Goal: Information Seeking & Learning: Learn about a topic

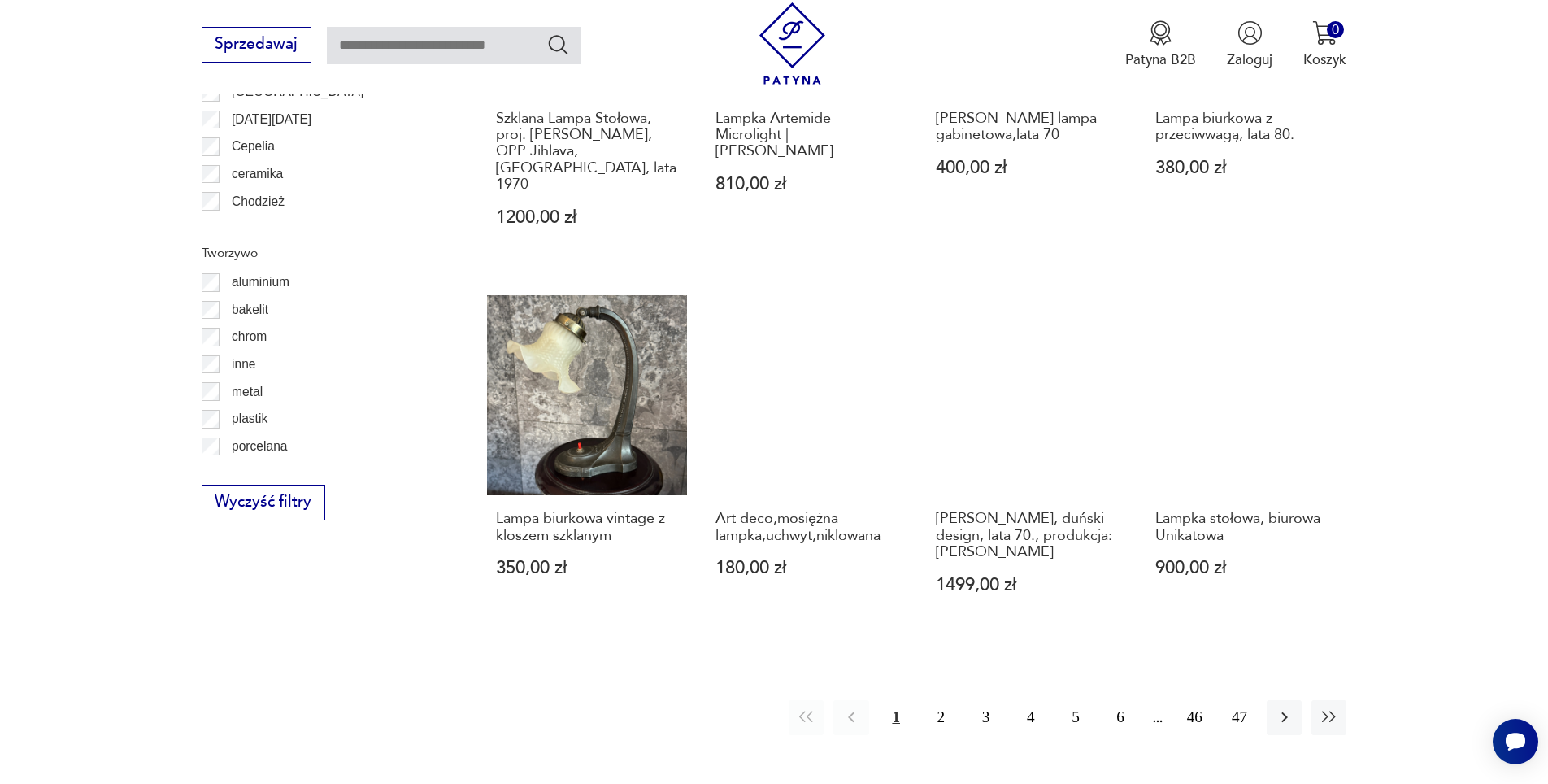
scroll to position [1922, 0]
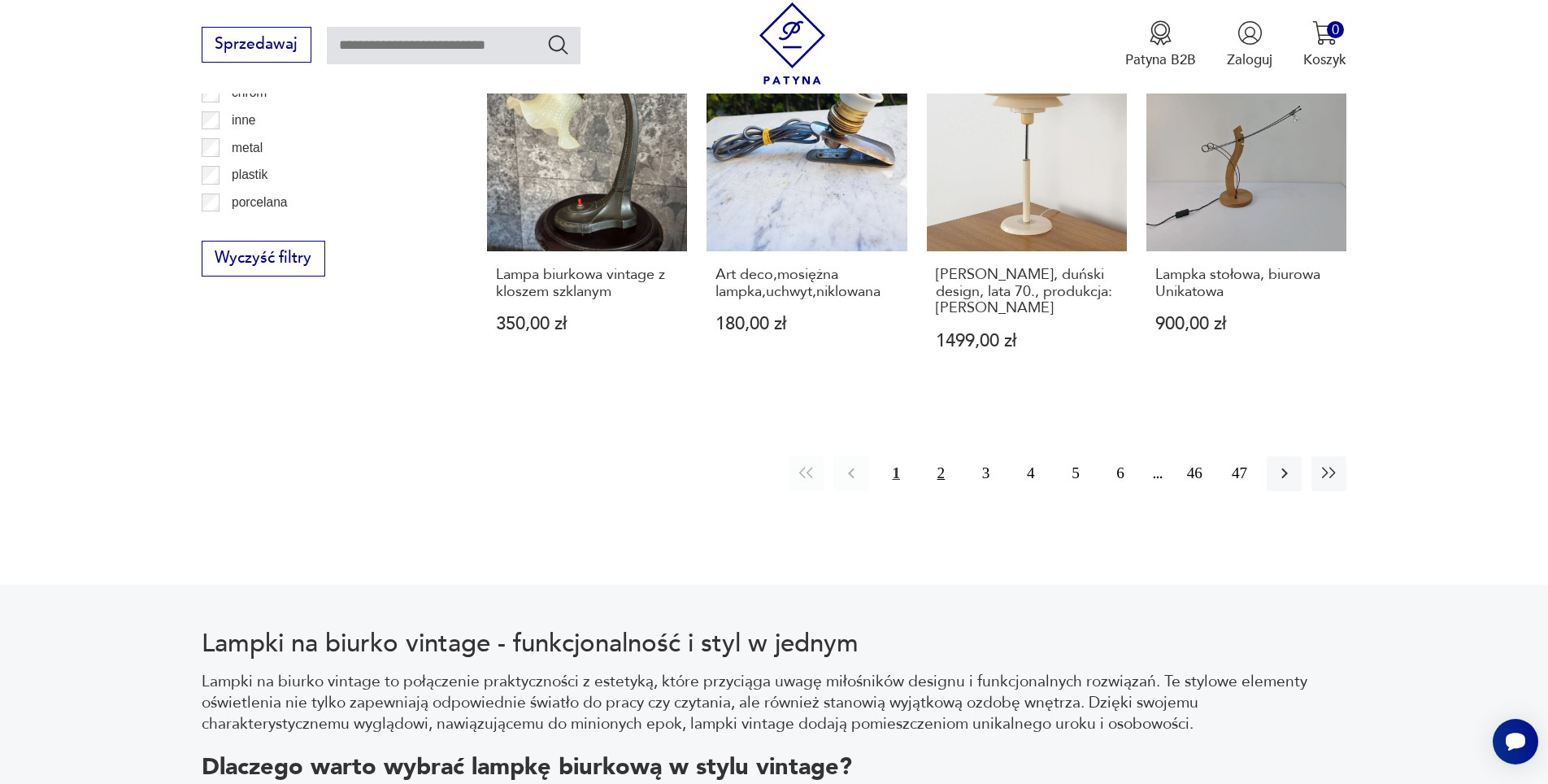
click at [946, 456] on button "2" at bounding box center [942, 474] width 35 height 35
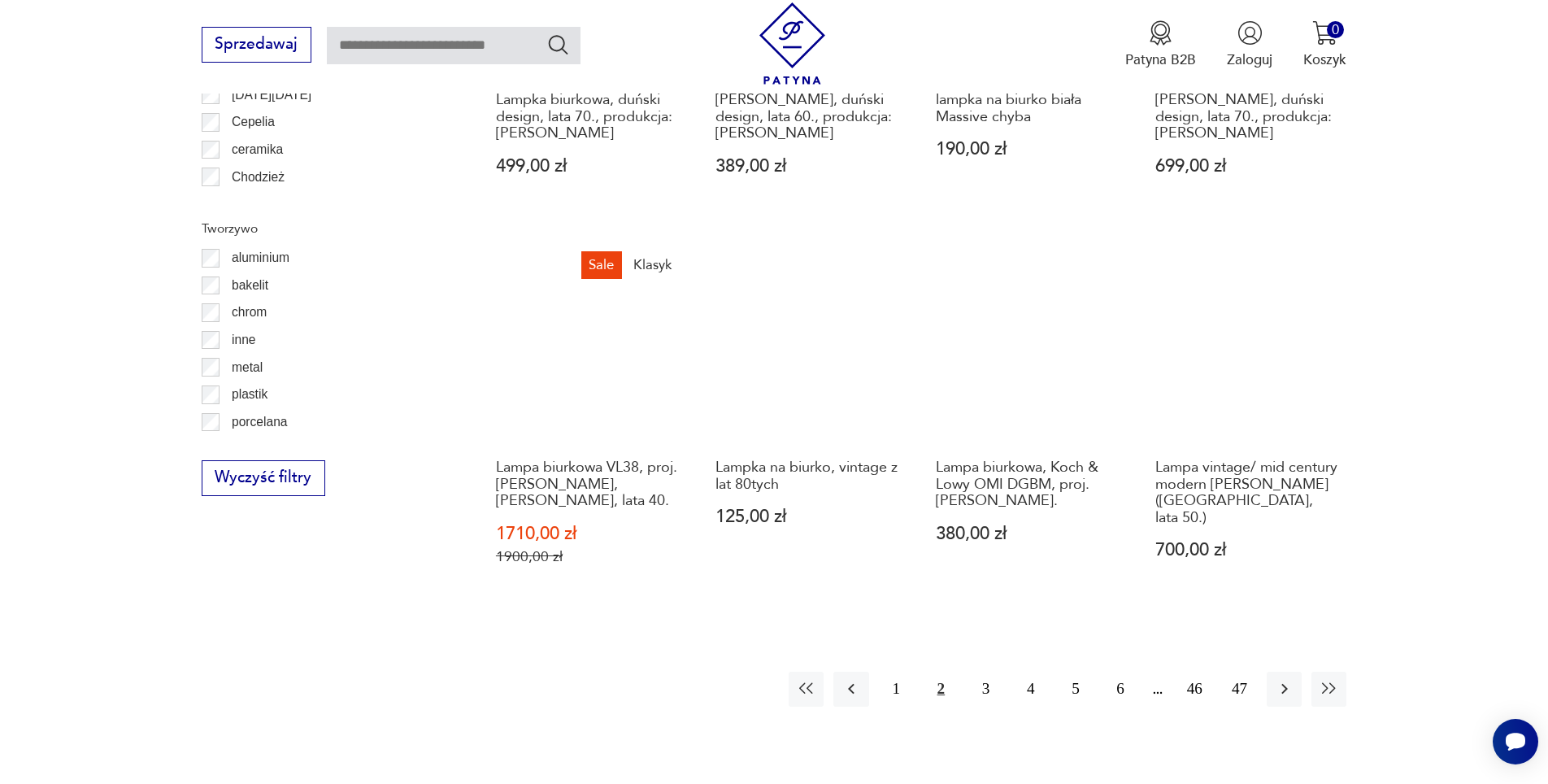
scroll to position [1784, 0]
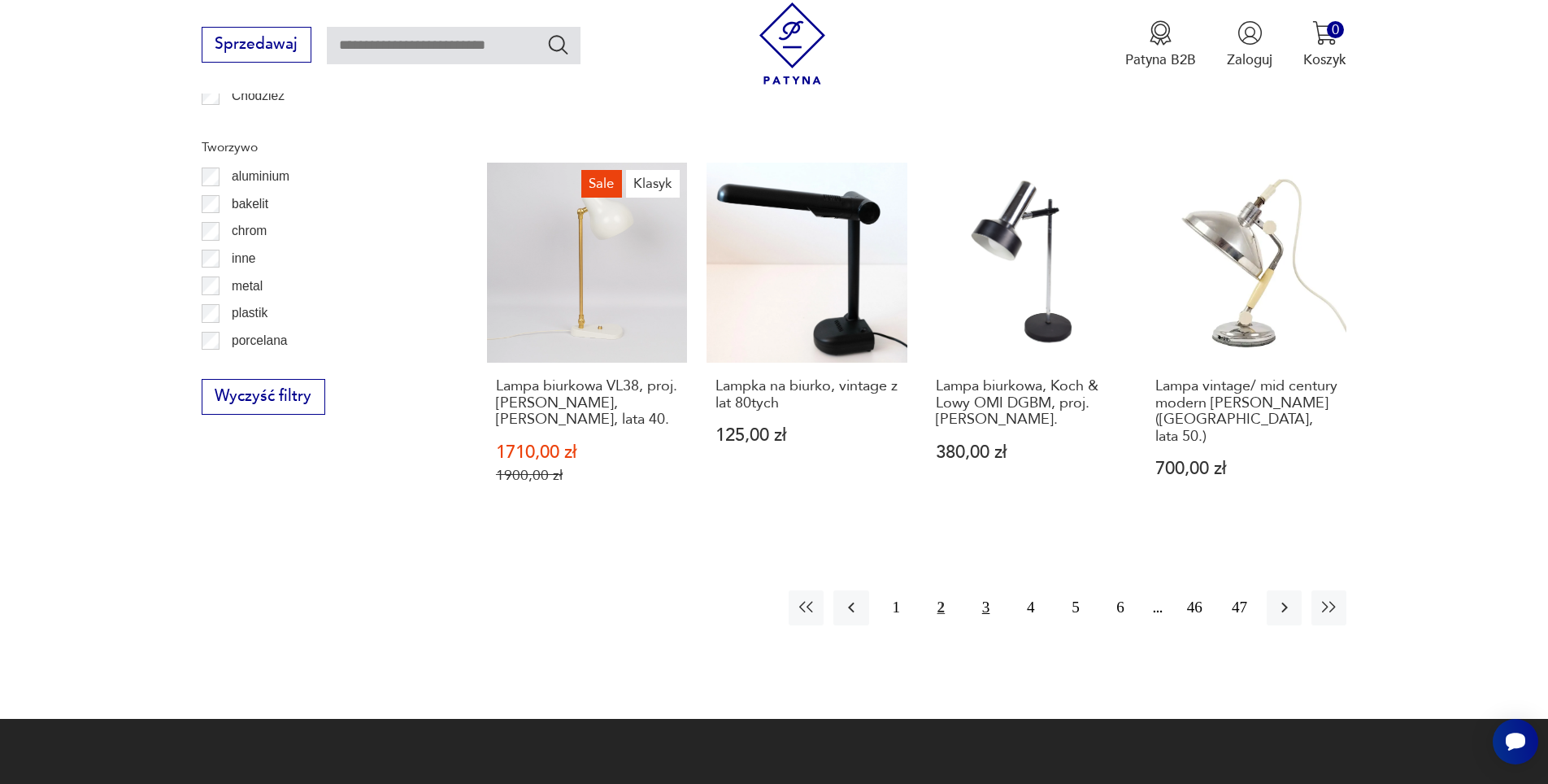
click at [980, 590] on button "3" at bounding box center [987, 608] width 35 height 35
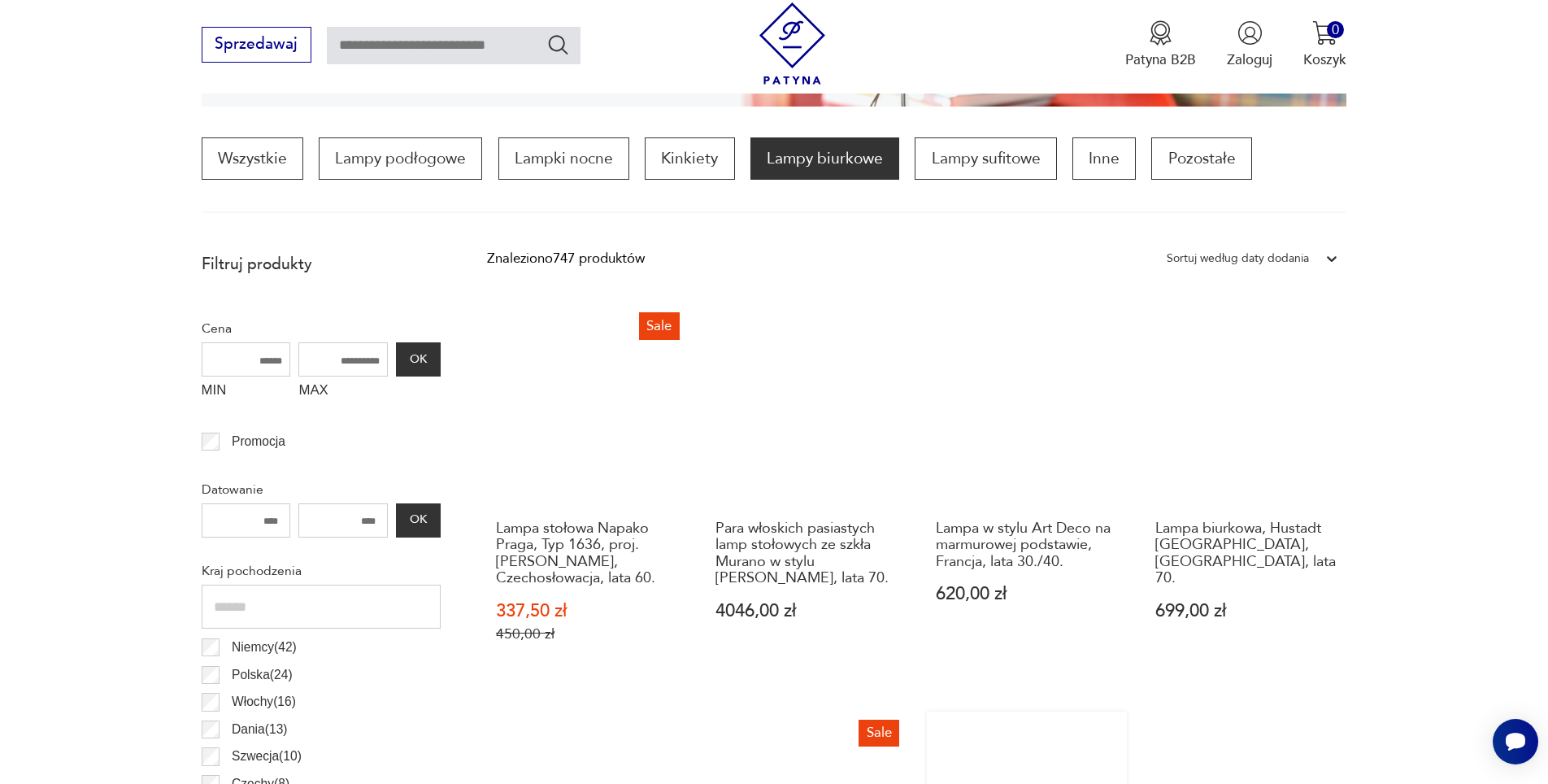
scroll to position [239, 0]
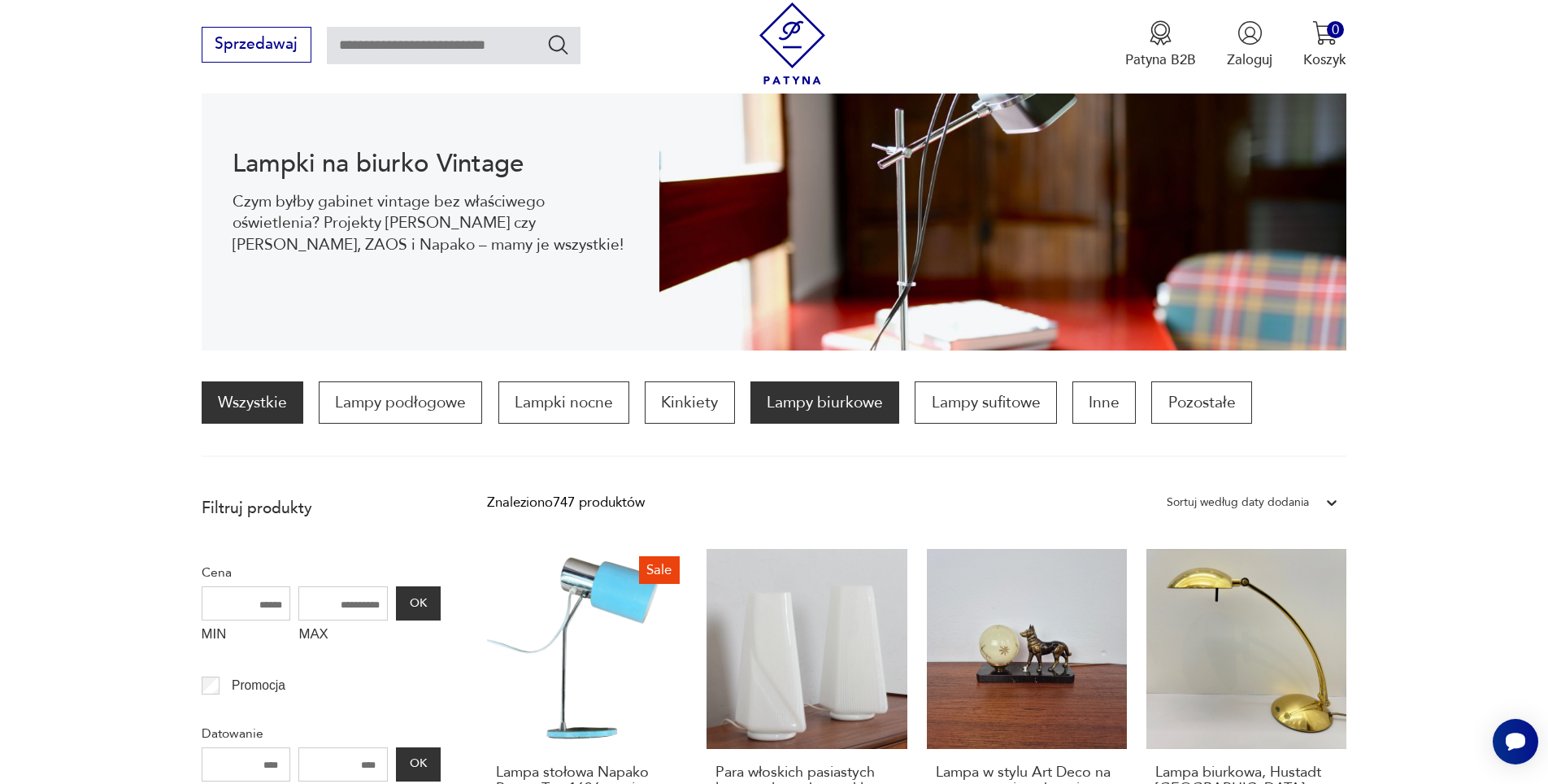
click at [281, 415] on link "Wszystkie" at bounding box center [252, 402] width 102 height 42
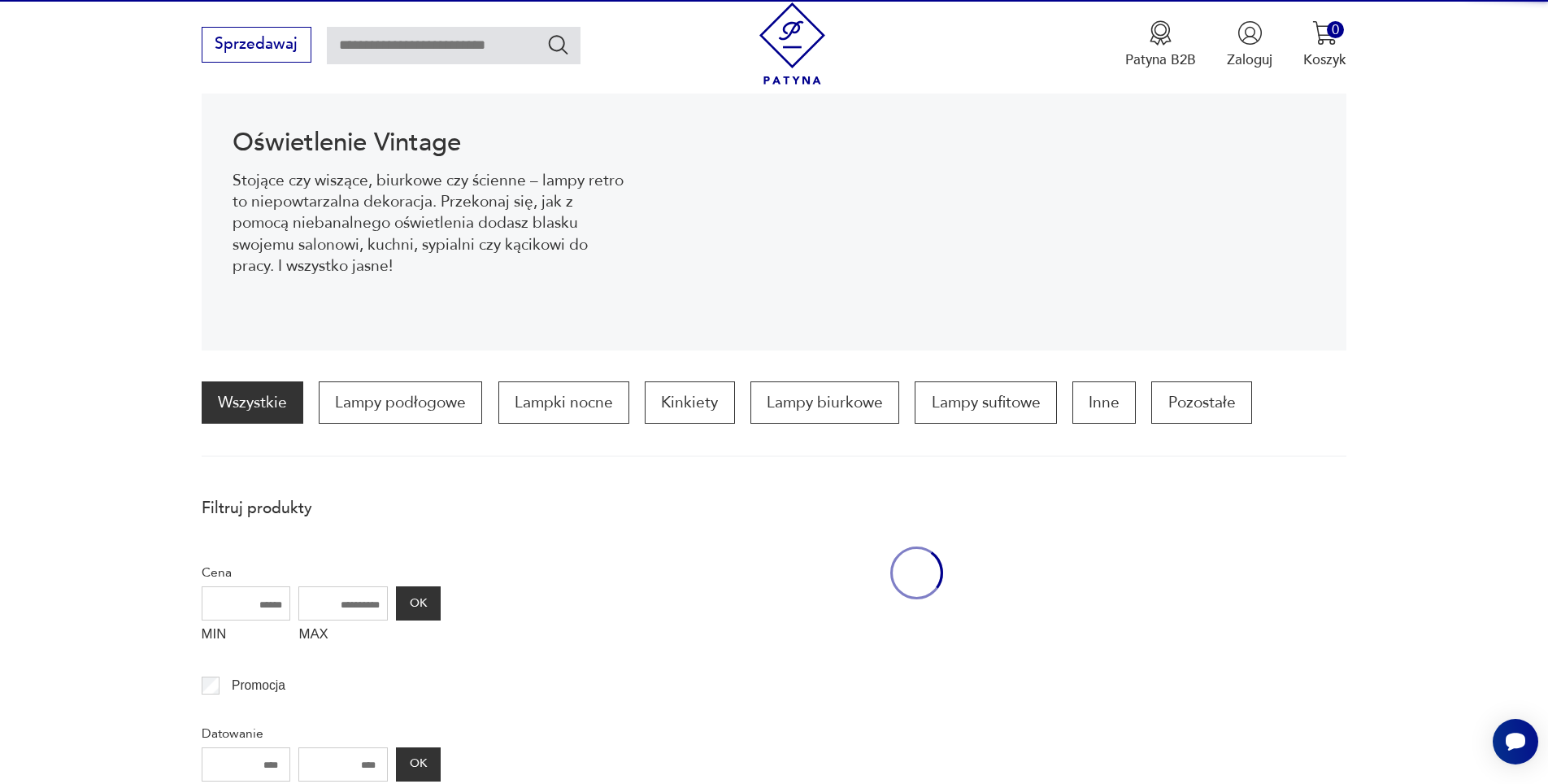
scroll to position [158, 0]
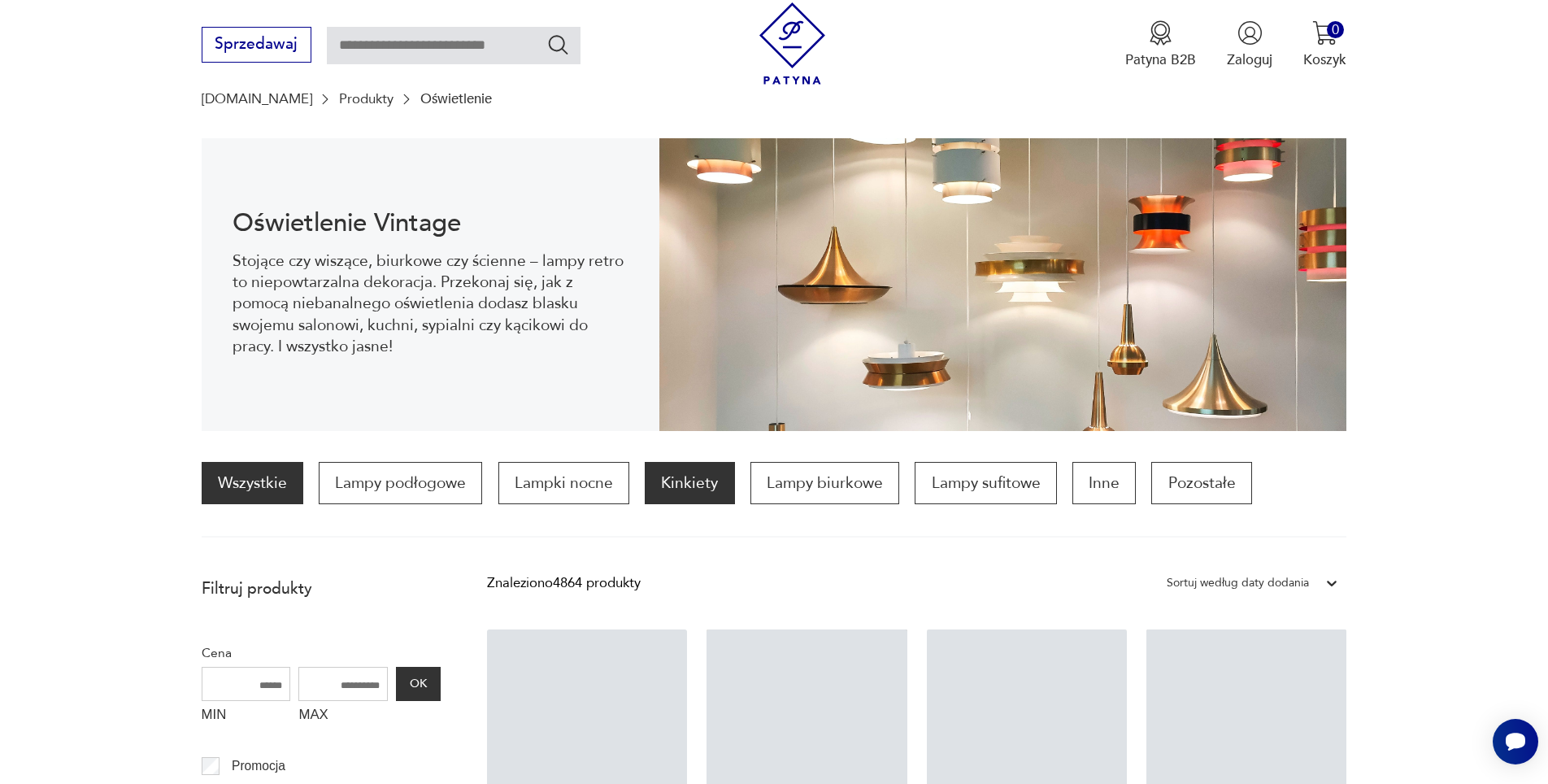
click at [675, 485] on p "Kinkiety" at bounding box center [689, 483] width 89 height 42
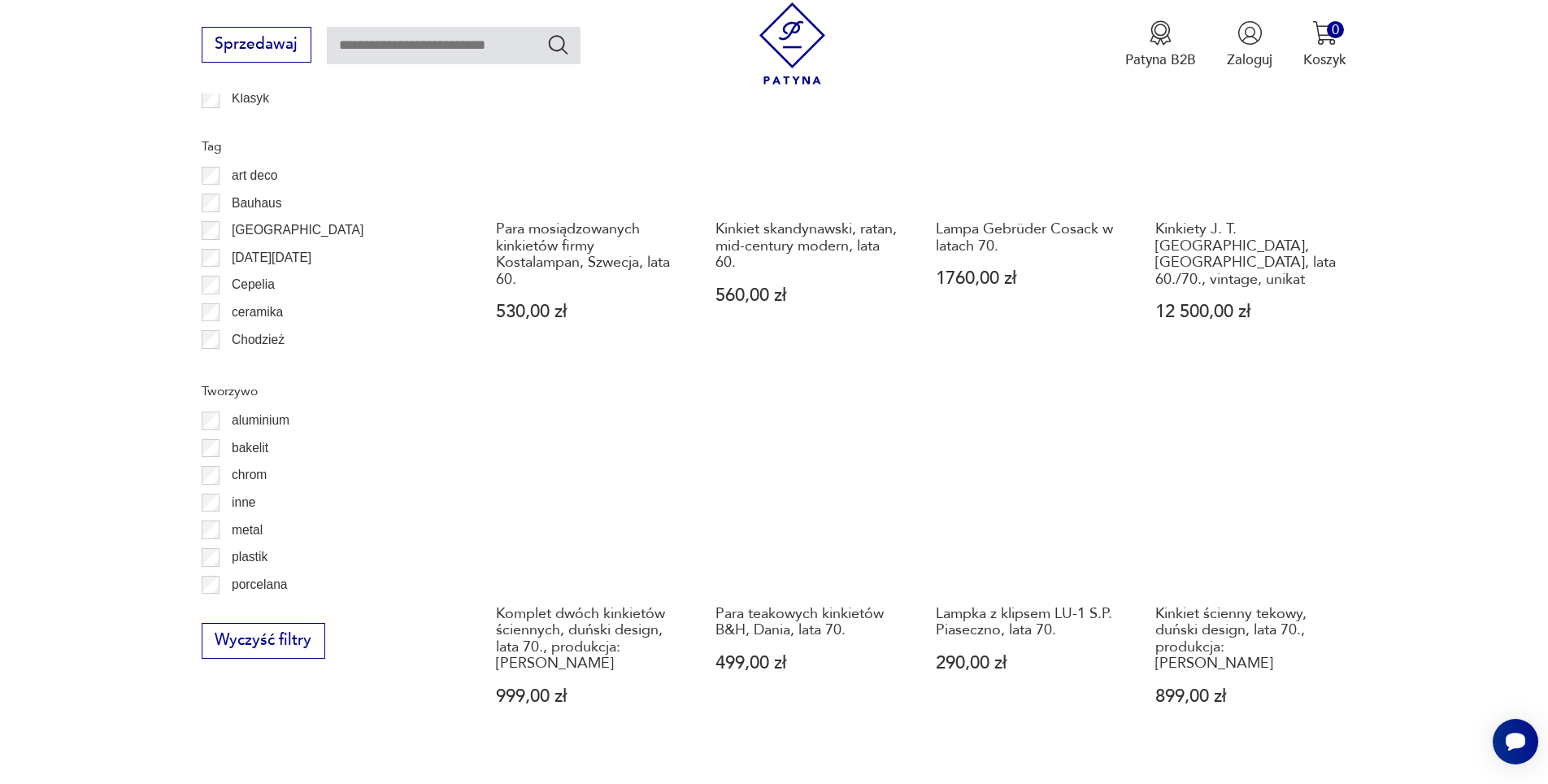
scroll to position [1702, 0]
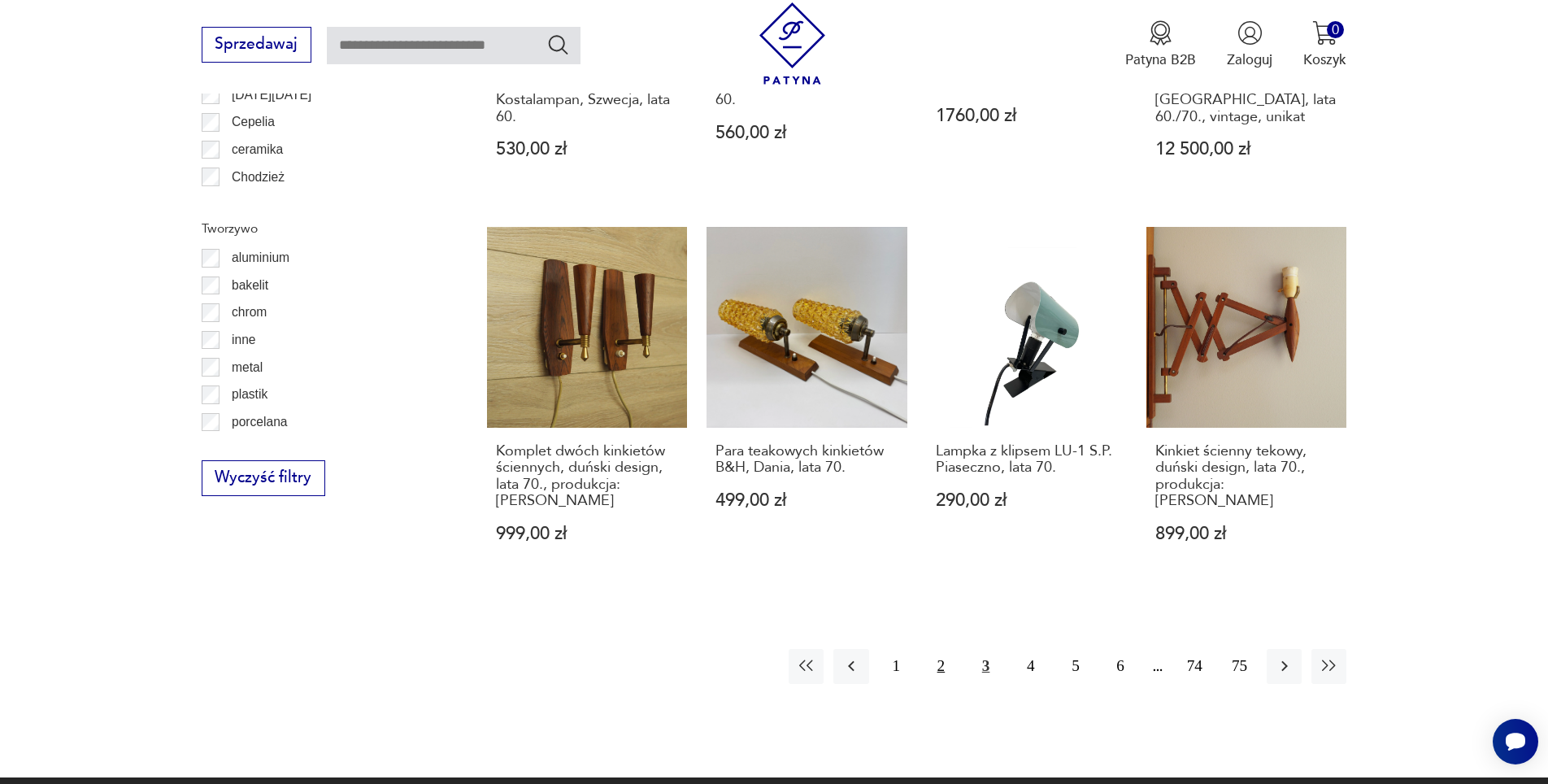
click at [934, 650] on button "2" at bounding box center [942, 666] width 35 height 35
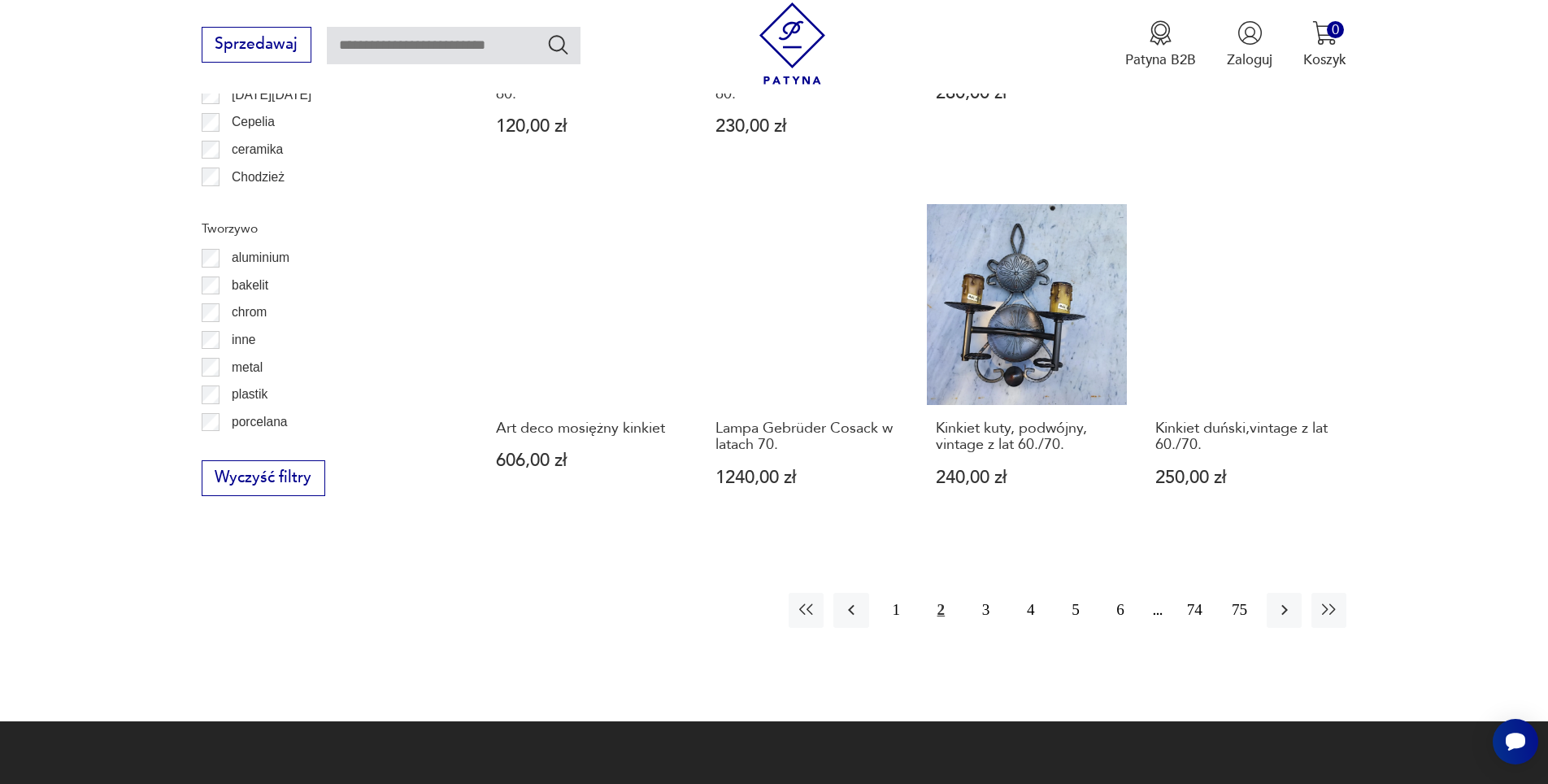
scroll to position [1865, 0]
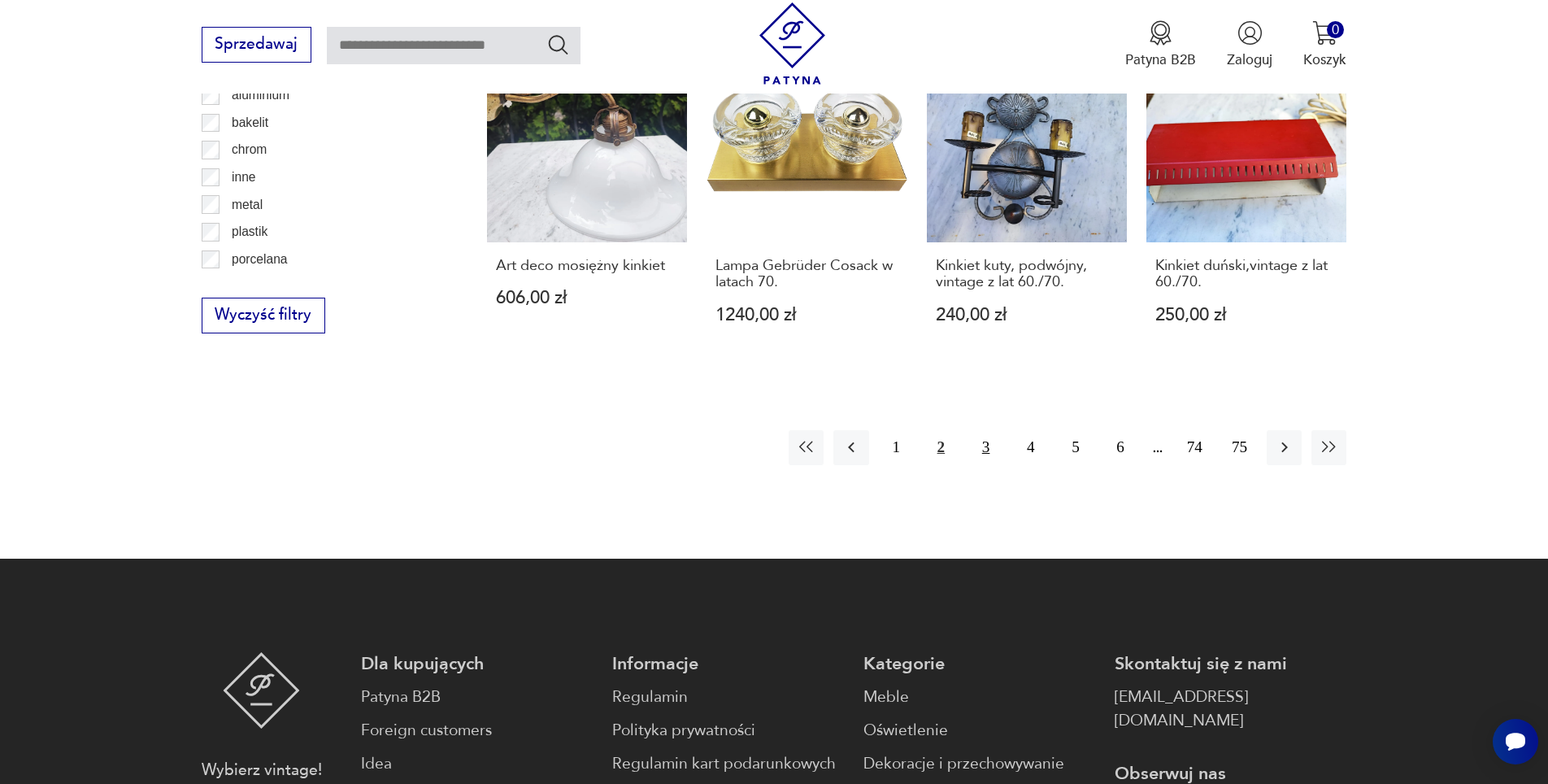
click at [984, 430] on button "3" at bounding box center [987, 448] width 35 height 35
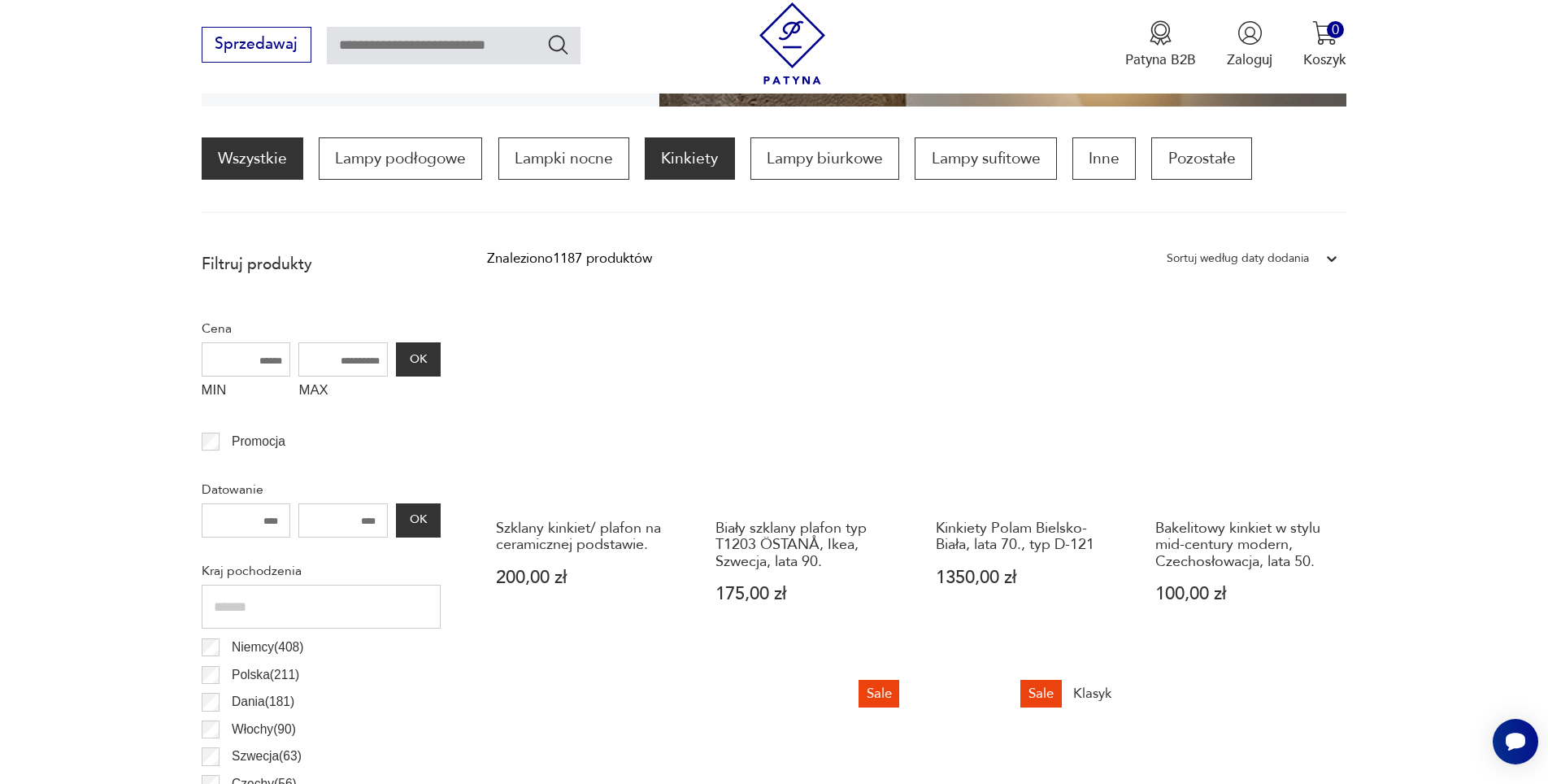
scroll to position [401, 0]
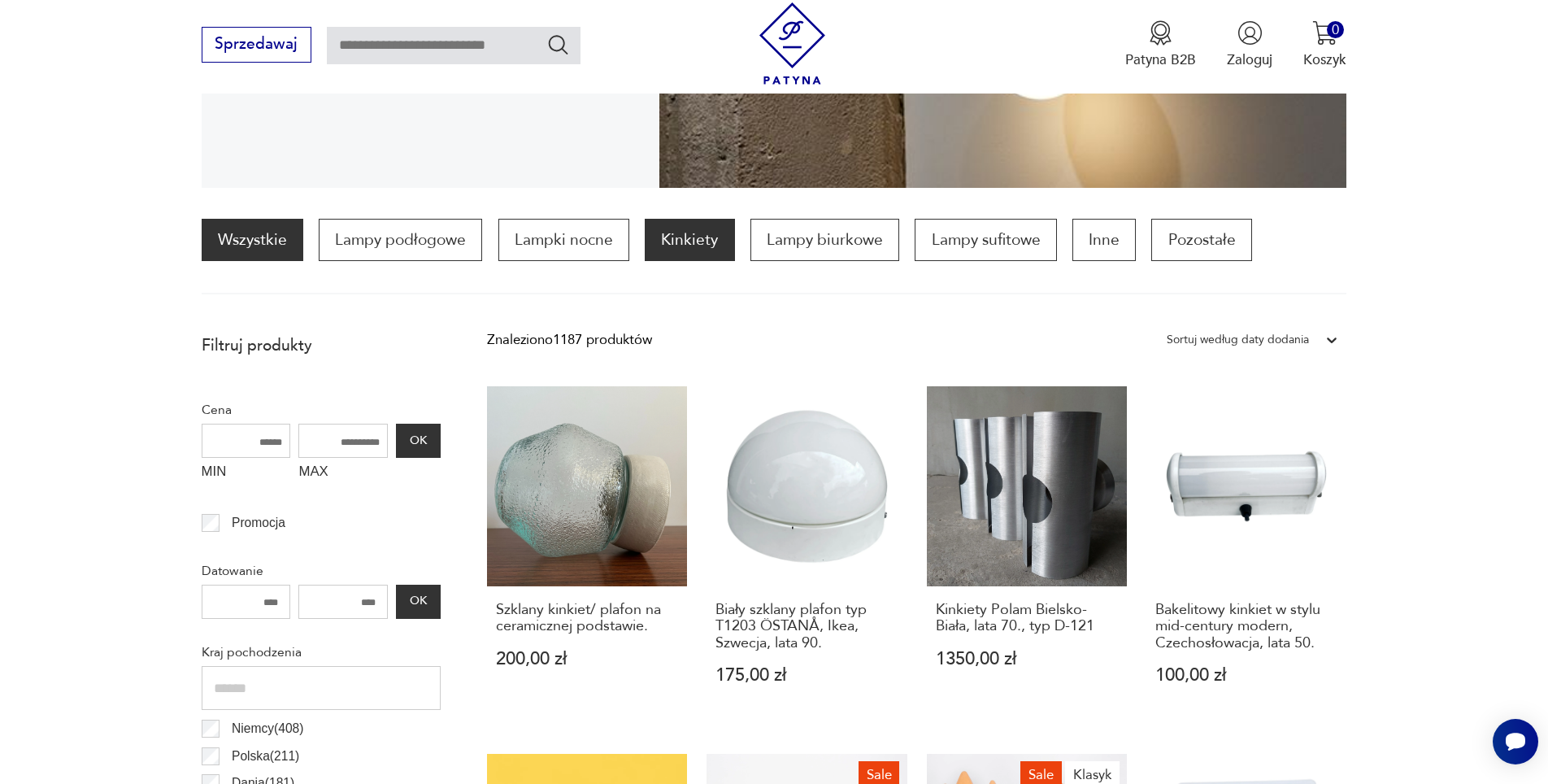
click at [266, 240] on link "Wszystkie" at bounding box center [252, 240] width 102 height 42
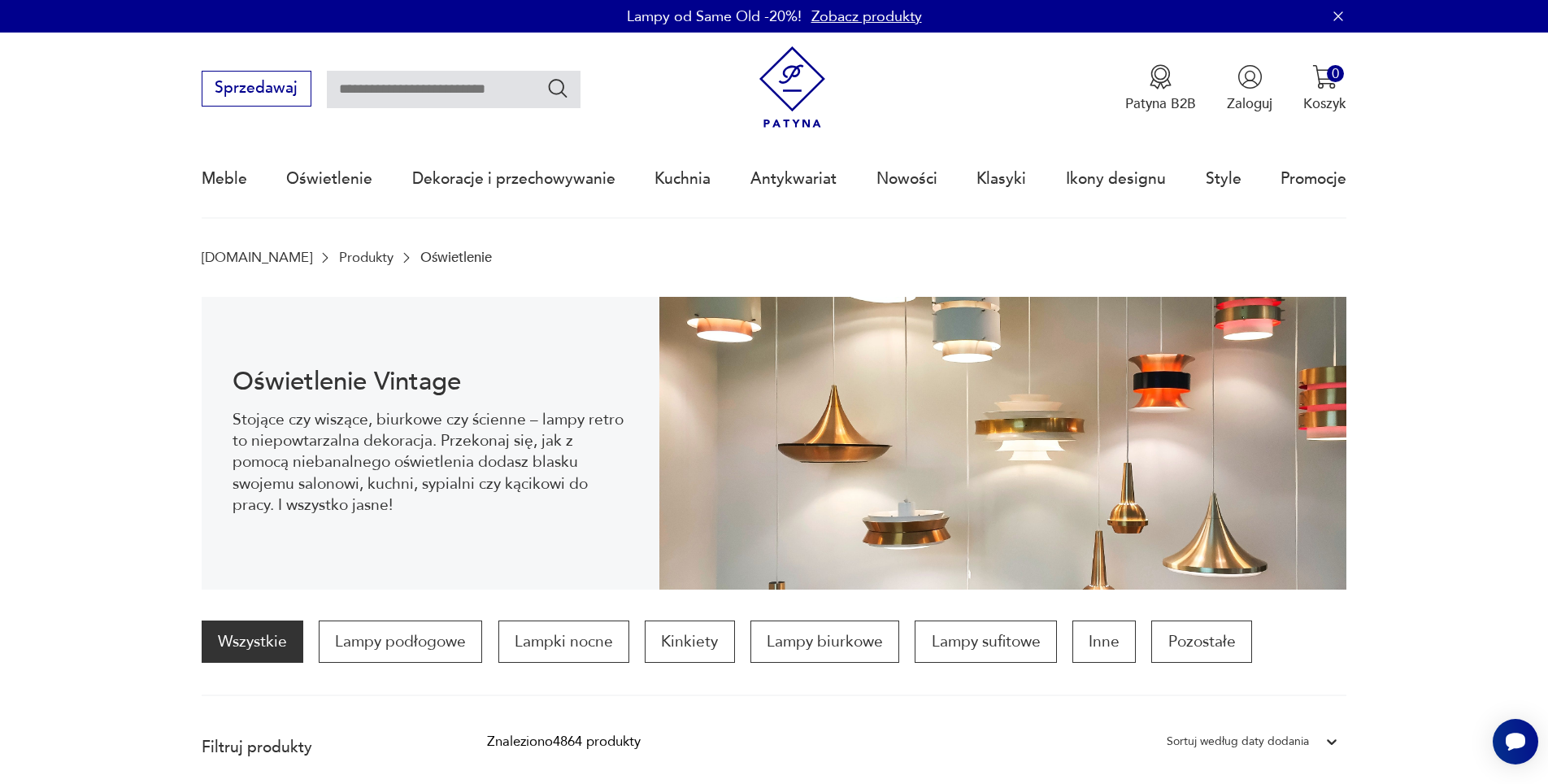
click at [444, 88] on input "text" at bounding box center [454, 89] width 254 height 37
type input "**********"
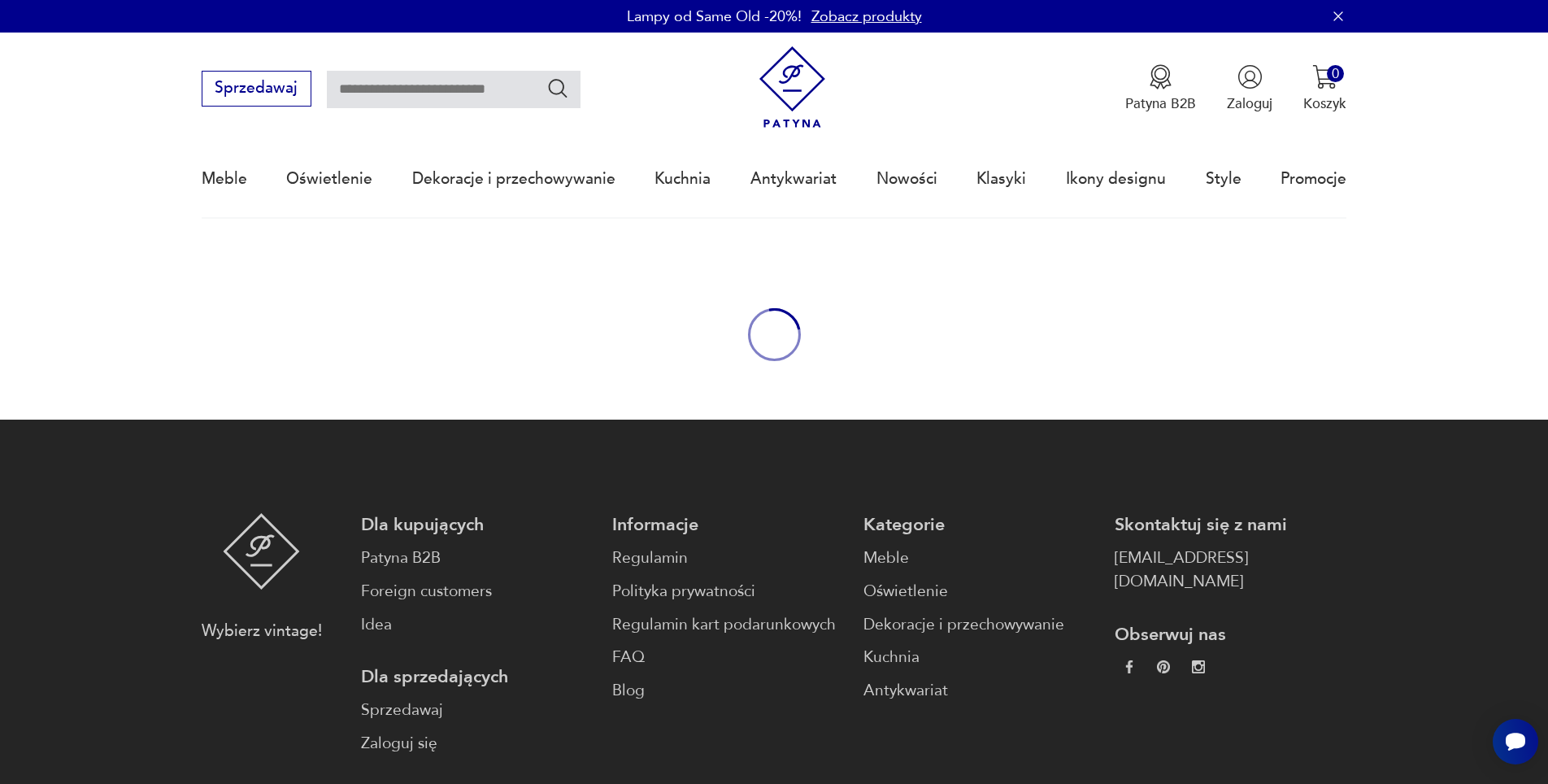
type input "**********"
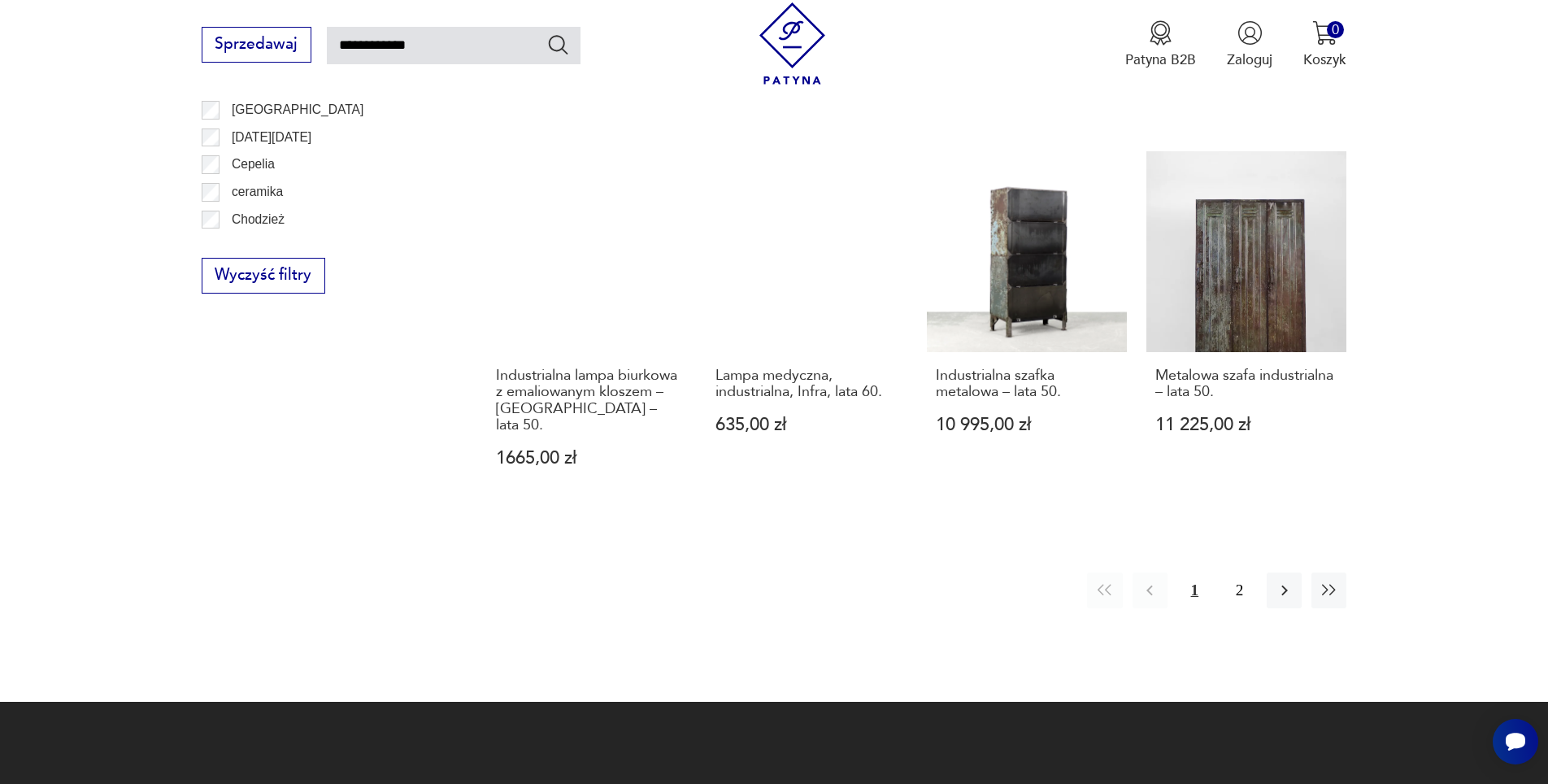
scroll to position [1486, 0]
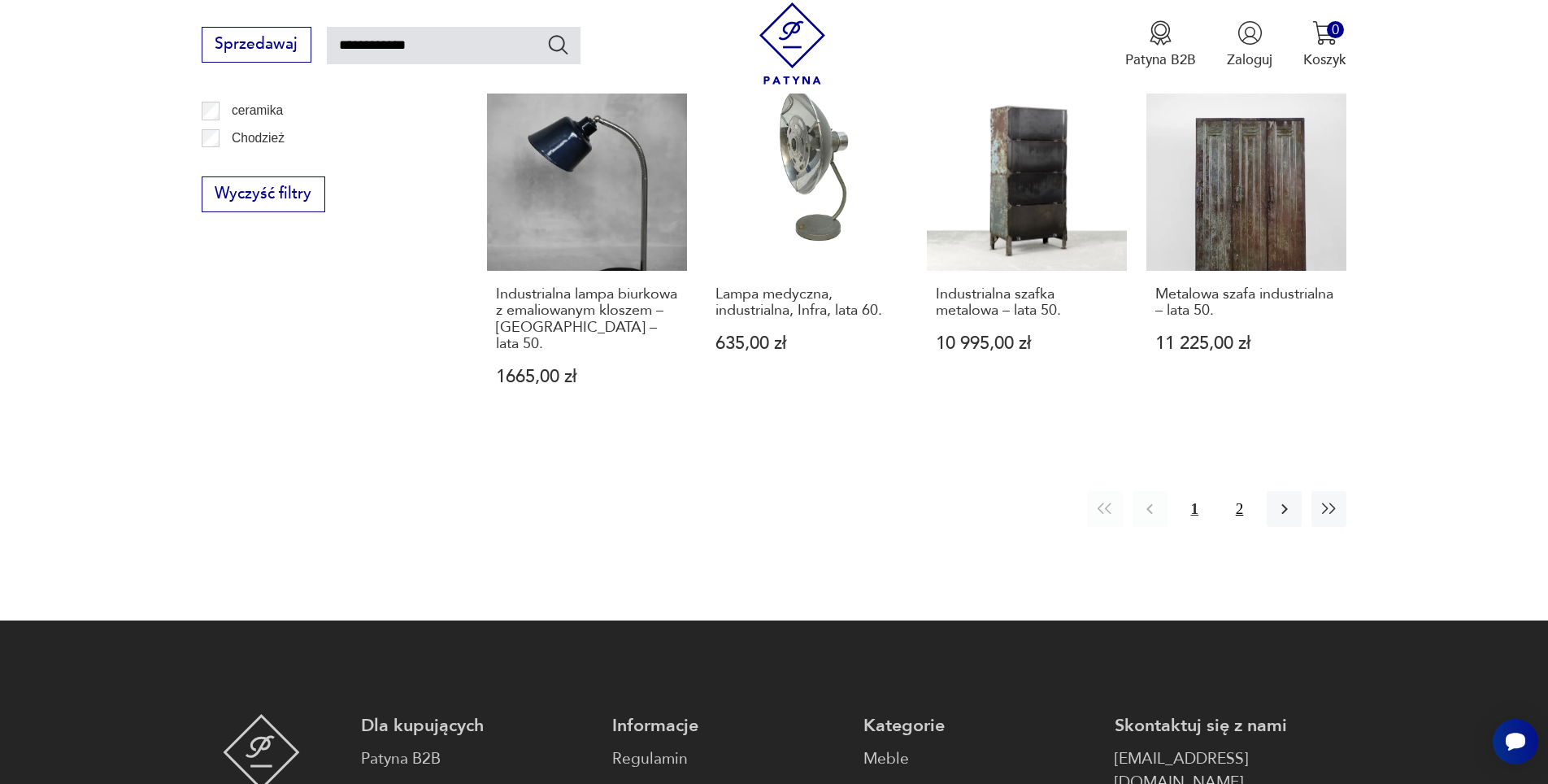
click at [1230, 491] on button "2" at bounding box center [1239, 509] width 35 height 35
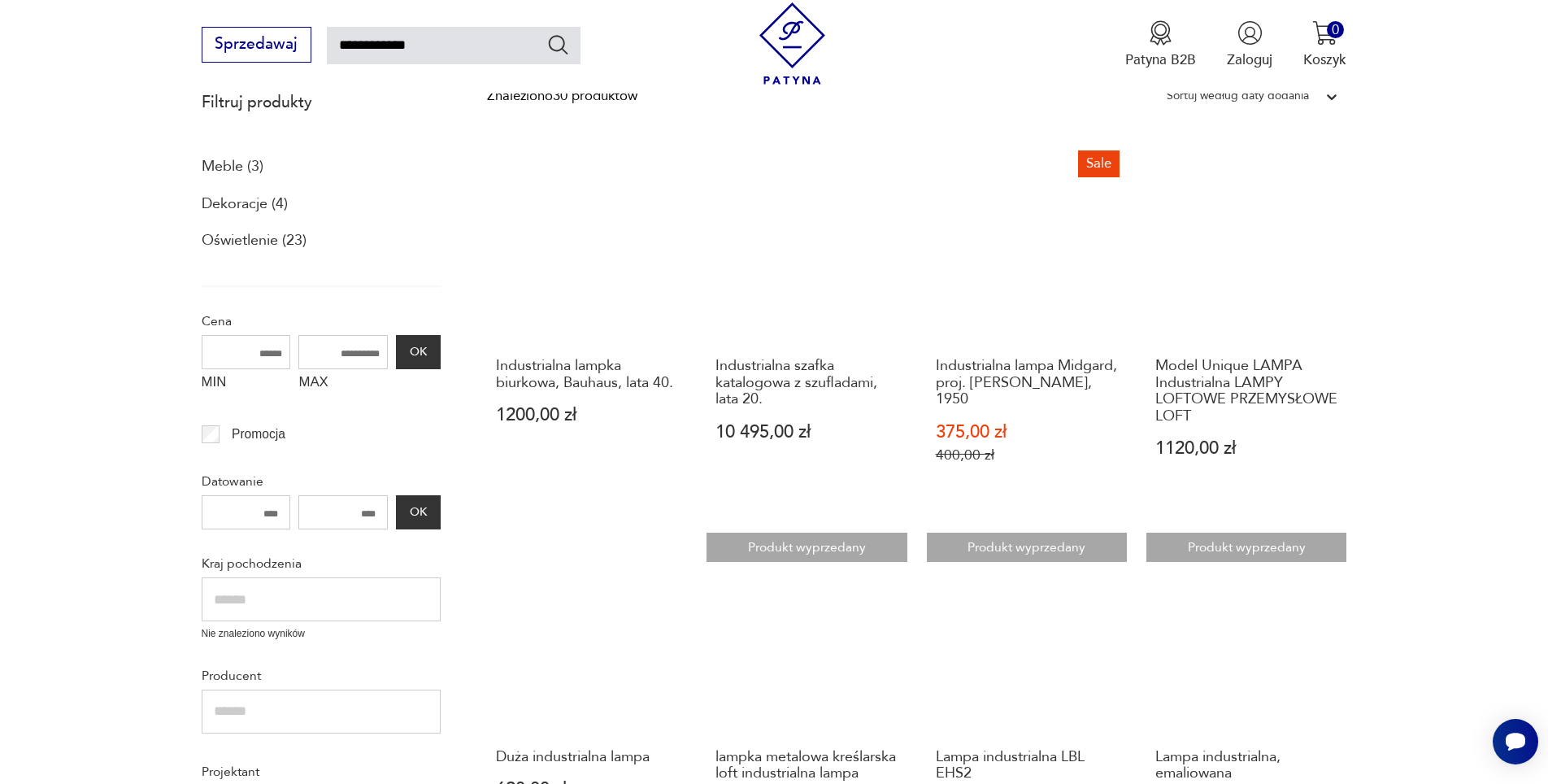
scroll to position [337, 0]
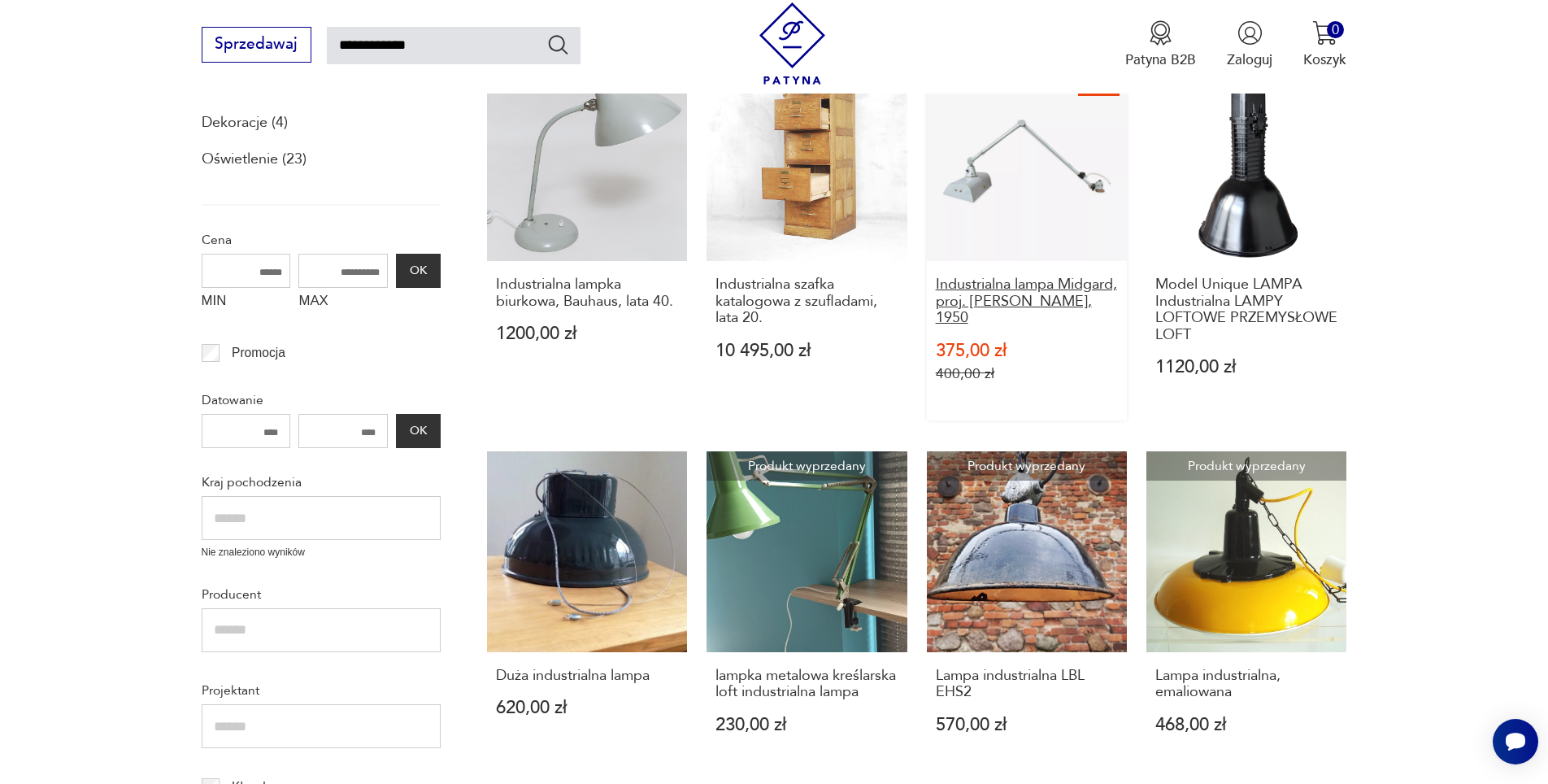
click at [1018, 294] on h3 "Industrialna lampa Midgard, proj. [PERSON_NAME], 1950" at bounding box center [1027, 301] width 183 height 49
